Goal: Task Accomplishment & Management: Use online tool/utility

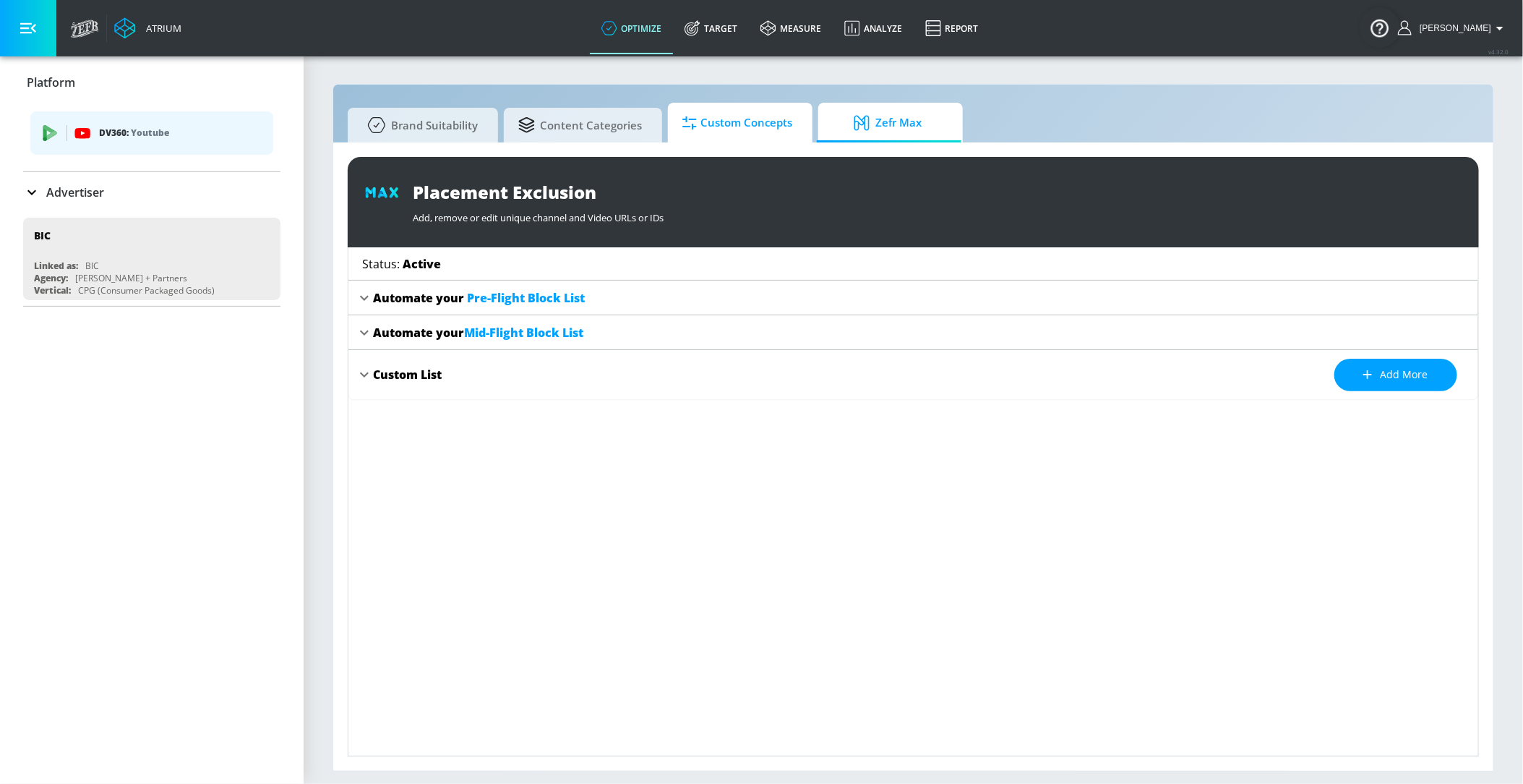
click at [752, 130] on span "Custom Concepts" at bounding box center [737, 123] width 110 height 35
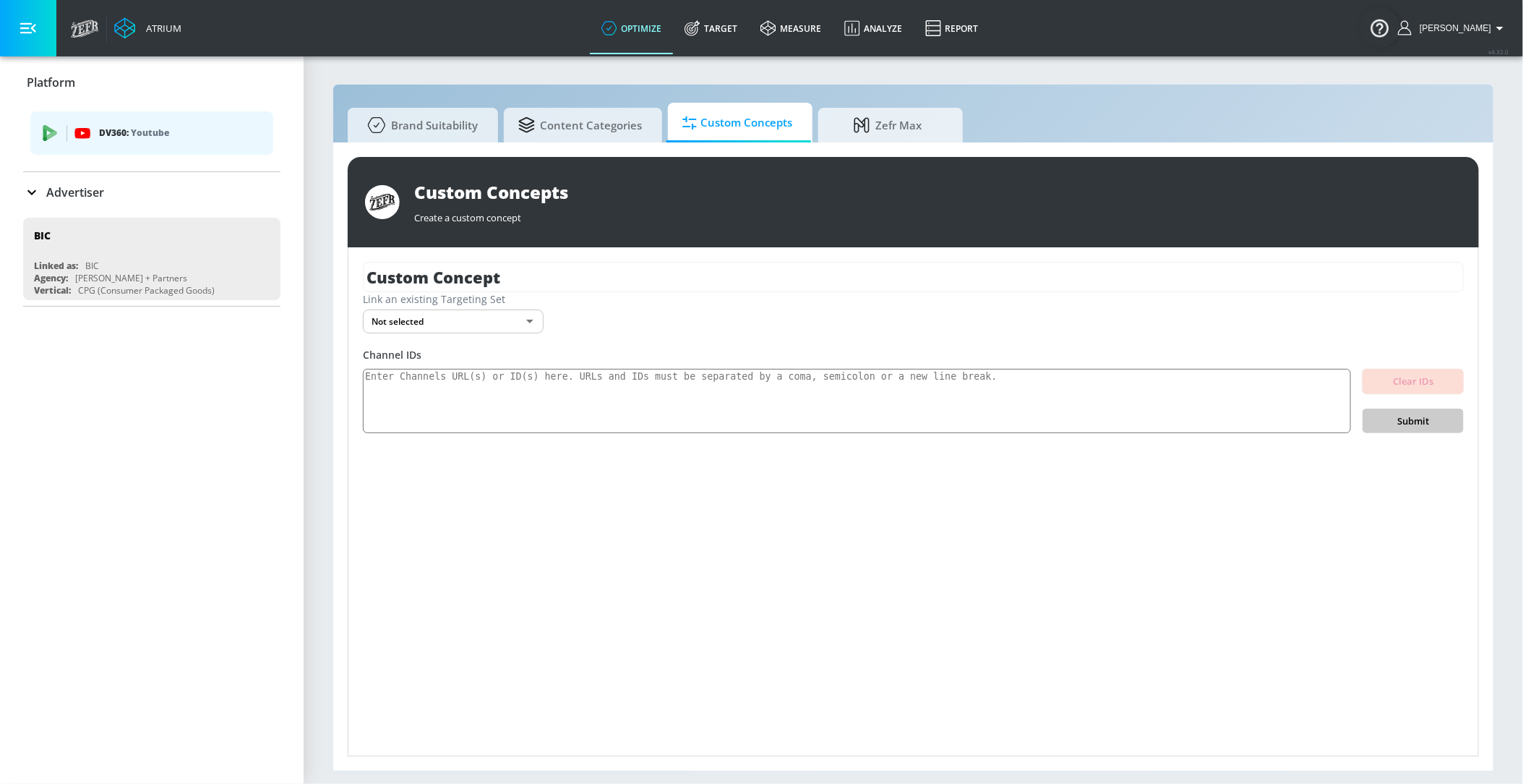
click at [191, 201] on div "Advertiser" at bounding box center [152, 192] width 257 height 40
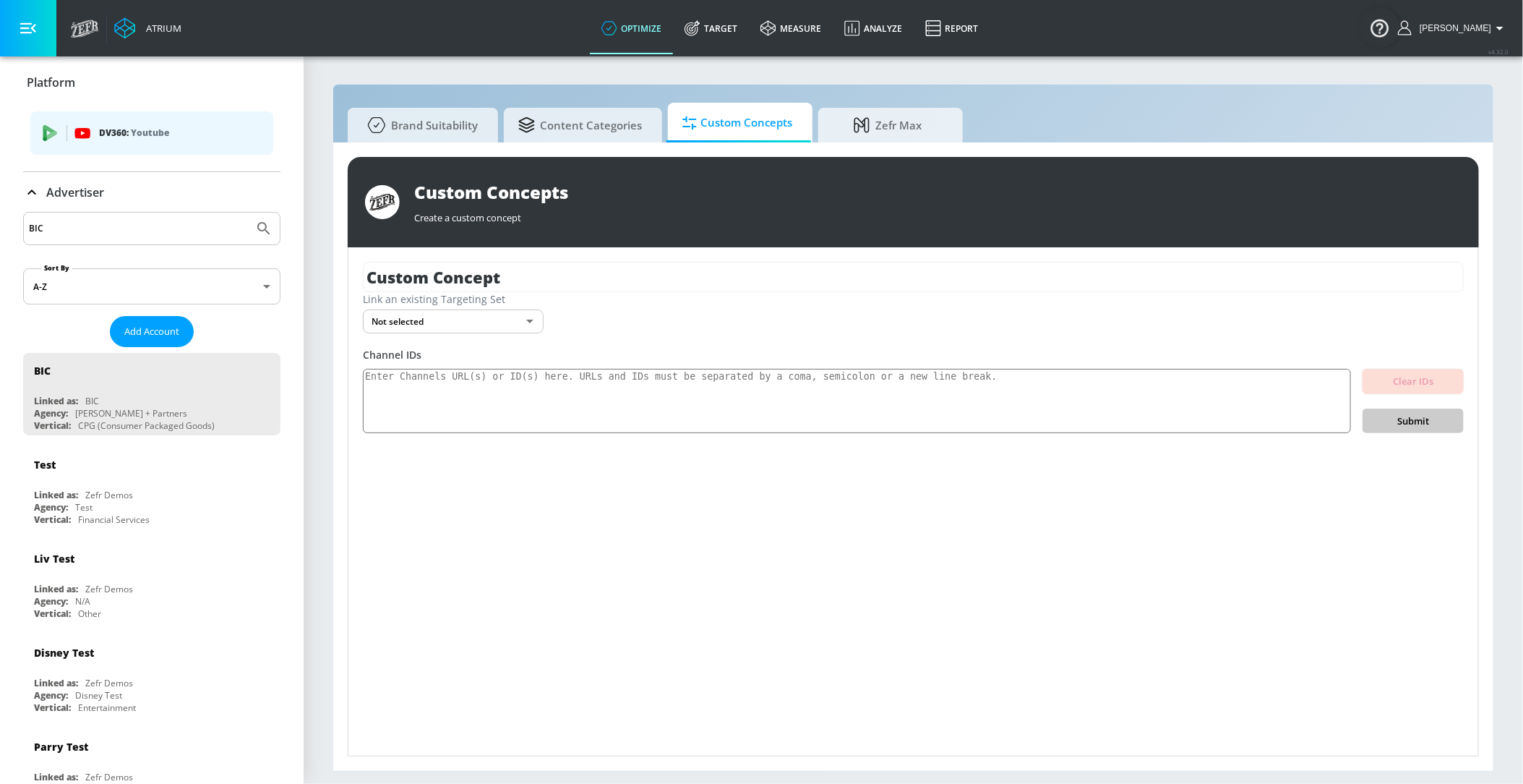
click at [137, 235] on input "BIC" at bounding box center [139, 228] width 219 height 18
type input "[PERSON_NAME]"
click at [248, 212] on button "Submit Search" at bounding box center [264, 228] width 32 height 32
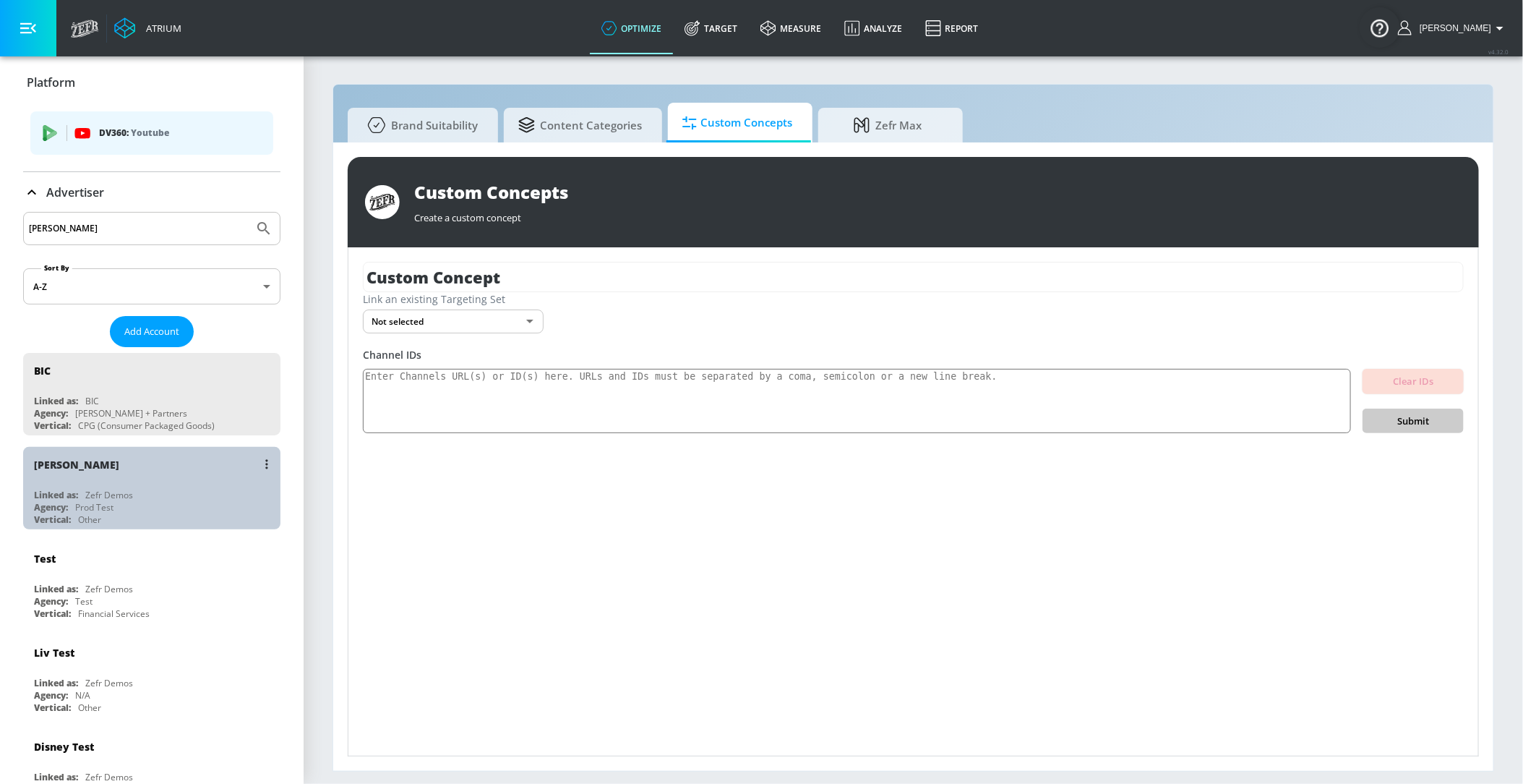
click at [115, 485] on div "[PERSON_NAME] N Linked as: Zefr Demos Agency: Prod Test Vertical: Other" at bounding box center [152, 488] width 257 height 83
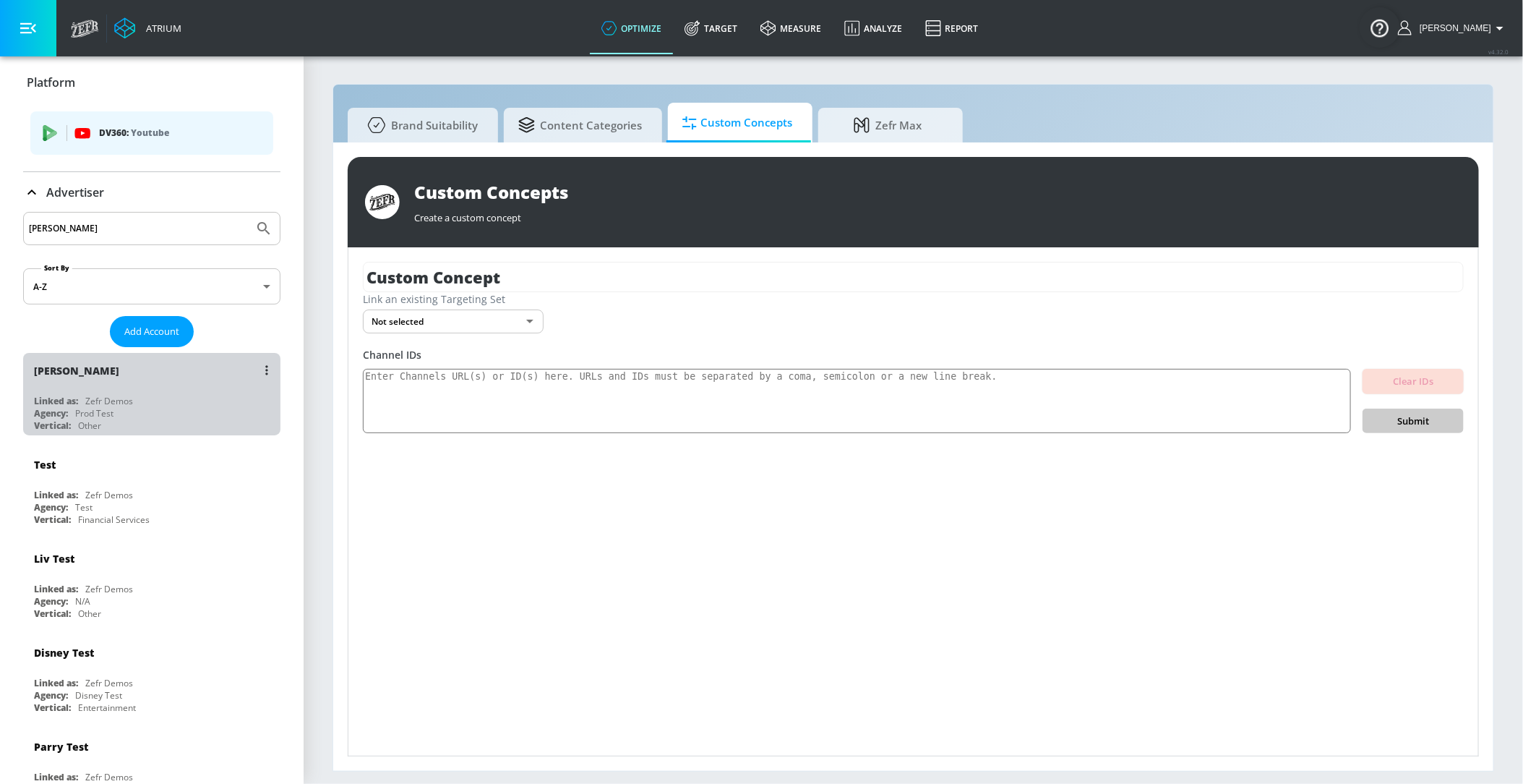
click at [140, 405] on div "Linked as: Zefr Demos" at bounding box center [155, 400] width 243 height 13
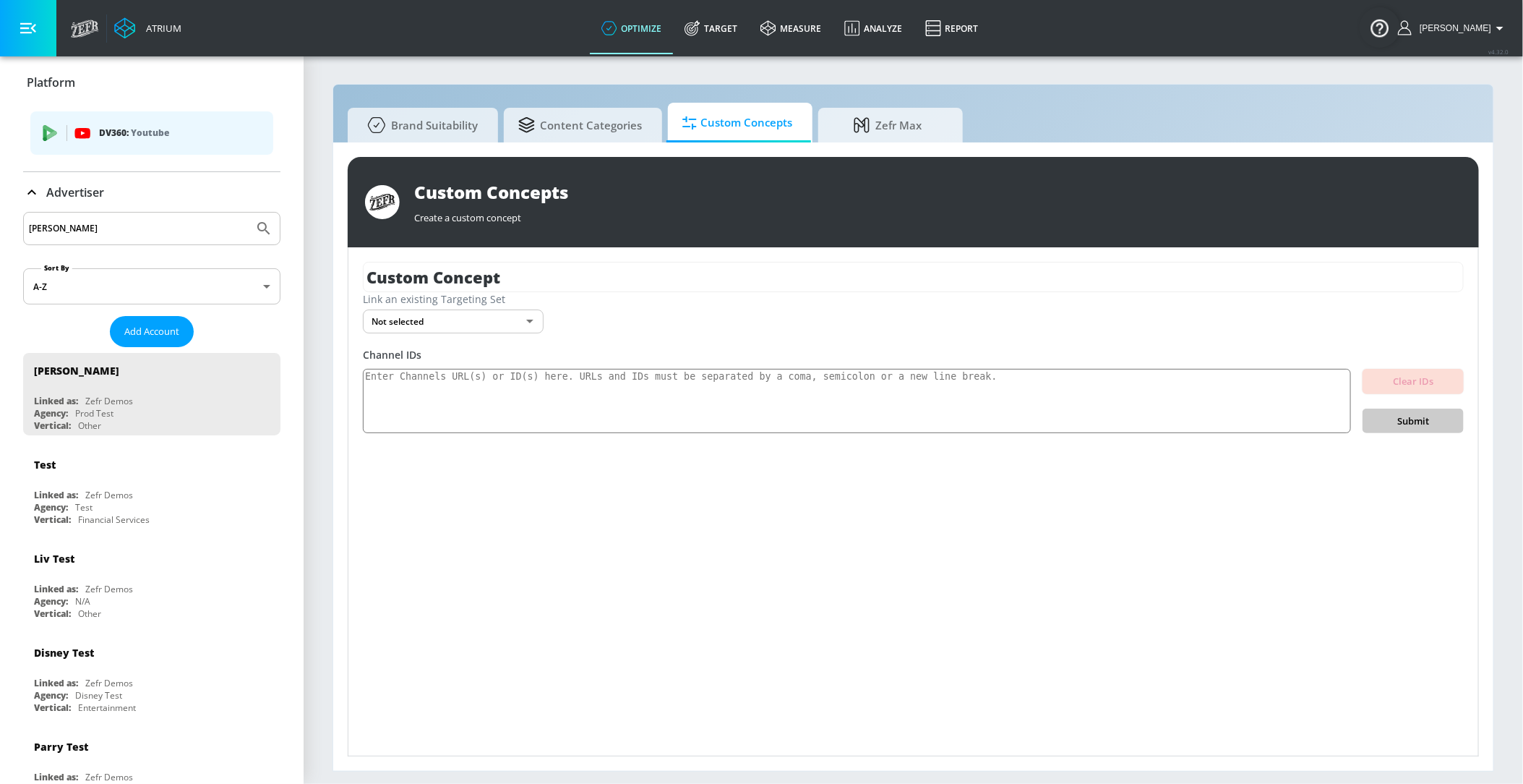
click at [456, 321] on body "Atrium optimize Target measure Analyze Report optimize Target measure Analyze R…" at bounding box center [762, 392] width 1523 height 784
click at [459, 420] on div at bounding box center [762, 392] width 1523 height 784
click at [537, 201] on div "Custom Concepts" at bounding box center [938, 191] width 1047 height 24
click at [569, 334] on div "Custom Concept Link an existing Targeting Set Not selected none ​ Channel IDs C…" at bounding box center [914, 501] width 1130 height 508
click at [520, 329] on body "Atrium optimize Target measure Analyze Report optimize Target measure Analyze R…" at bounding box center [762, 392] width 1523 height 784
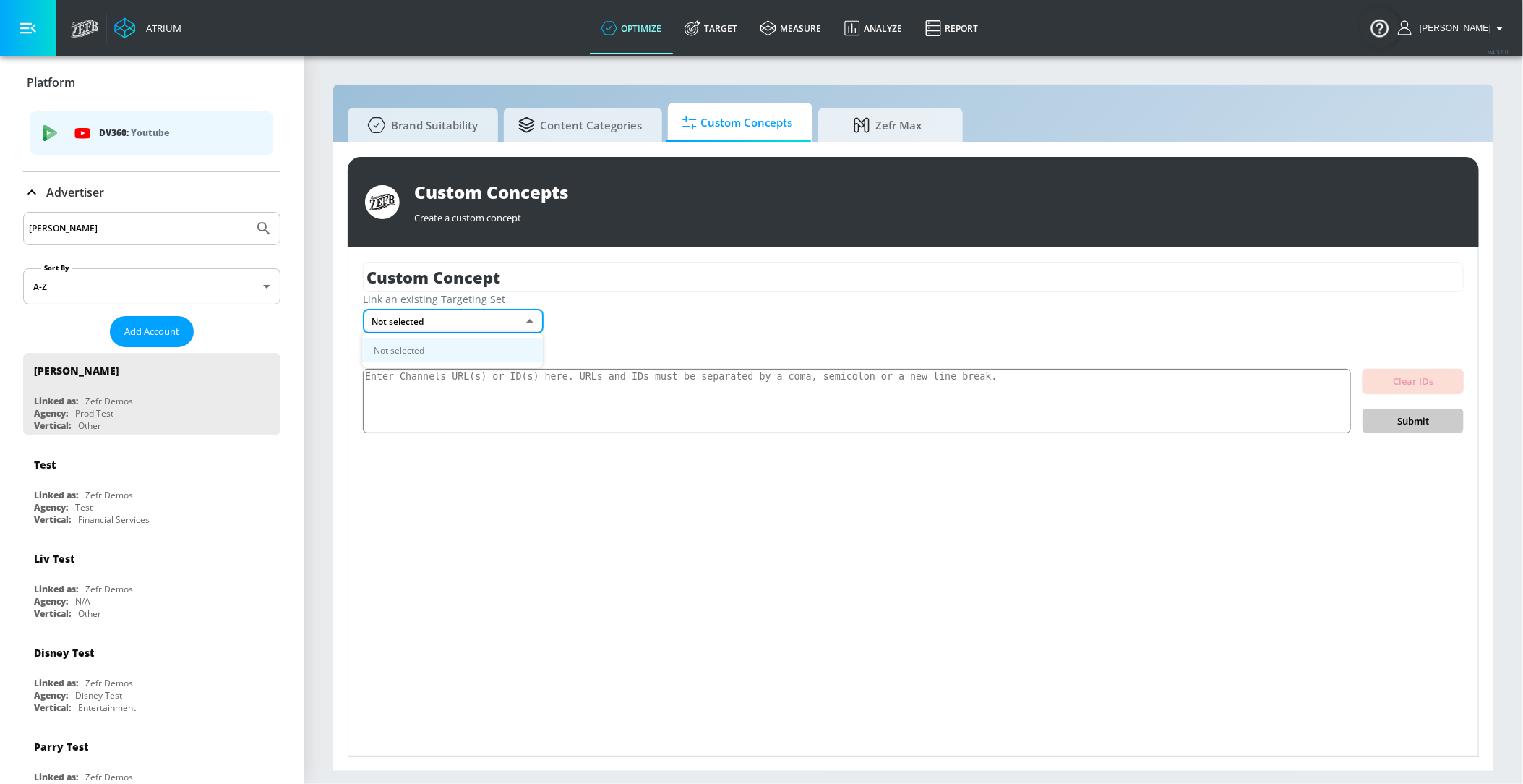
click at [624, 312] on div at bounding box center [762, 392] width 1523 height 784
click at [497, 318] on body "Atrium optimize Target measure Analyze Report optimize Target measure Analyze R…" at bounding box center [762, 392] width 1523 height 784
click at [501, 415] on div at bounding box center [762, 392] width 1523 height 784
click at [501, 381] on textarea at bounding box center [857, 401] width 988 height 65
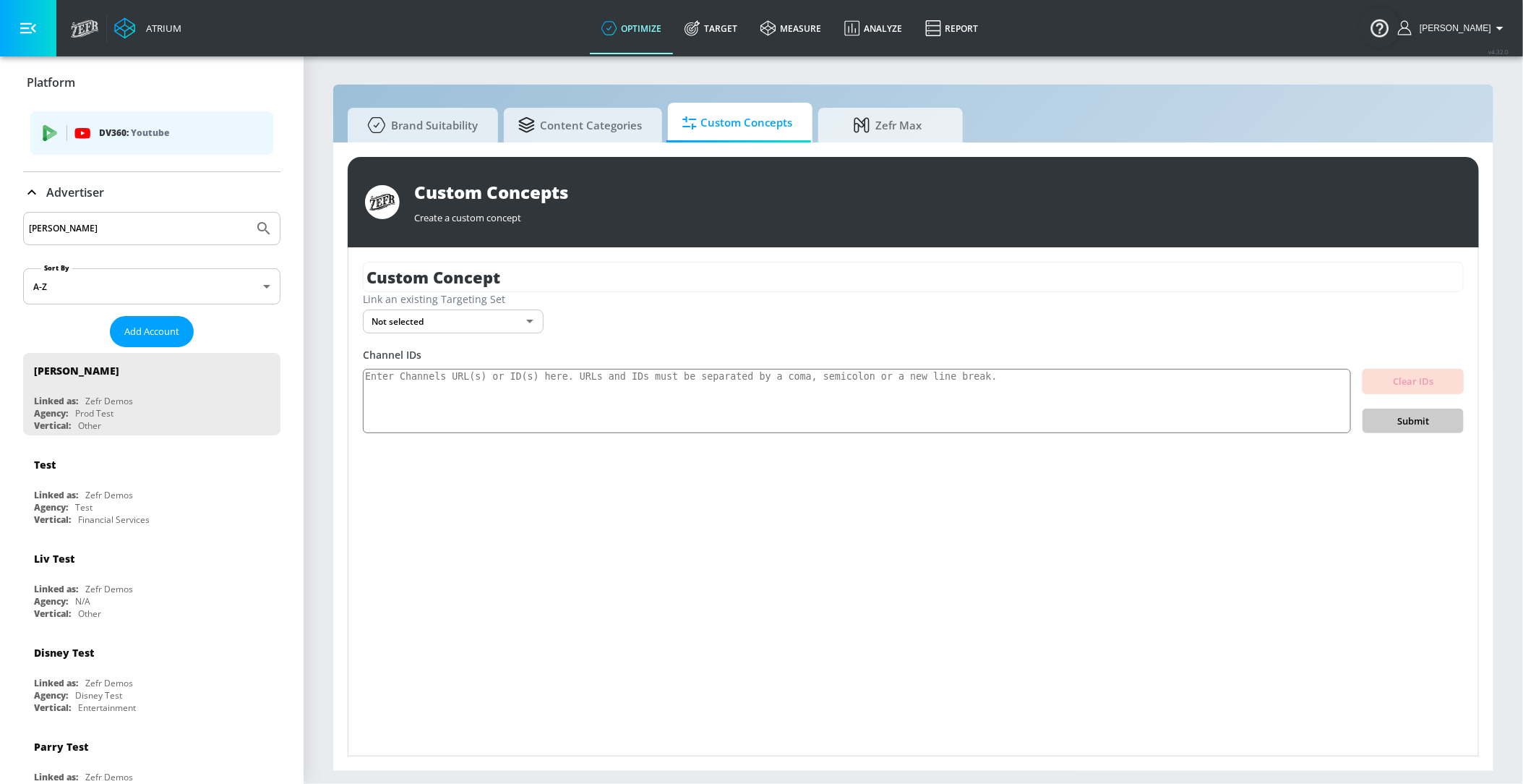
click at [505, 333] on body "Atrium optimize Target measure Analyze Report optimize Target measure Analyze R…" at bounding box center [762, 392] width 1523 height 784
click at [594, 327] on div at bounding box center [762, 392] width 1523 height 784
click at [504, 319] on body "Atrium optimize Target measure Analyze Report optimize Target measure Analyze R…" at bounding box center [762, 392] width 1523 height 784
click at [604, 324] on div at bounding box center [762, 392] width 1523 height 784
